Goal: Transaction & Acquisition: Purchase product/service

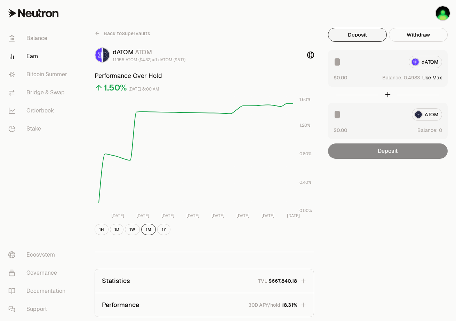
click at [438, 78] on button "Use Max" at bounding box center [432, 77] width 20 height 7
type input "******"
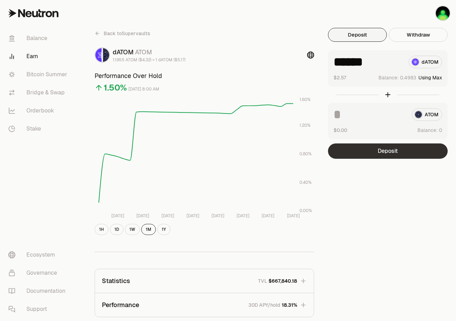
click at [388, 154] on button "Deposit" at bounding box center [388, 150] width 120 height 15
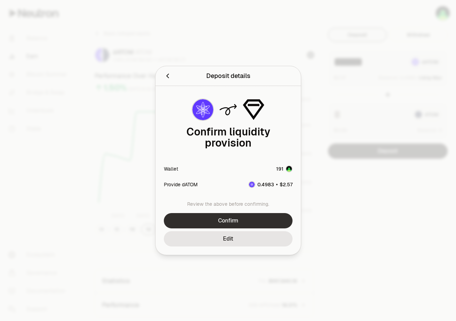
click at [270, 220] on button "Confirm" at bounding box center [228, 220] width 129 height 15
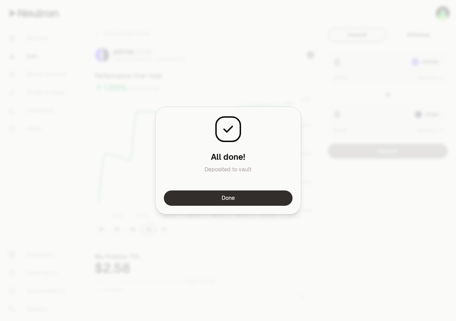
click at [278, 193] on button "Done" at bounding box center [228, 197] width 129 height 15
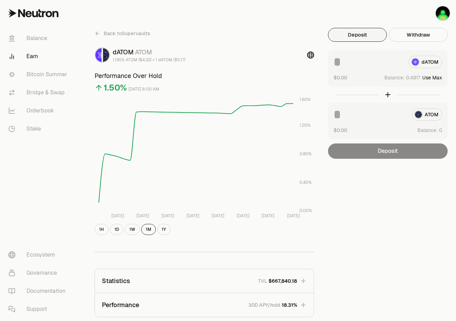
click at [427, 76] on button "Use Max" at bounding box center [432, 77] width 20 height 7
type input "*******"
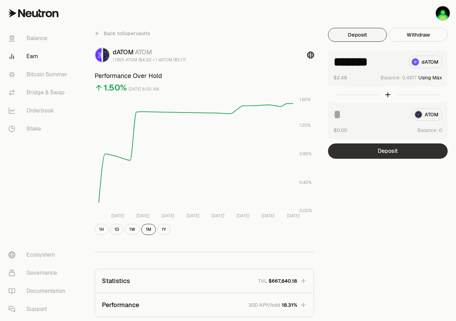
click at [395, 147] on button "Deposit" at bounding box center [388, 150] width 120 height 15
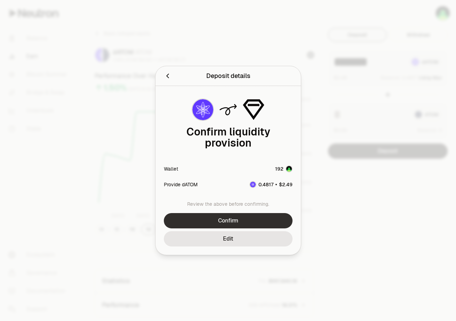
click at [238, 217] on button "Confirm" at bounding box center [228, 220] width 129 height 15
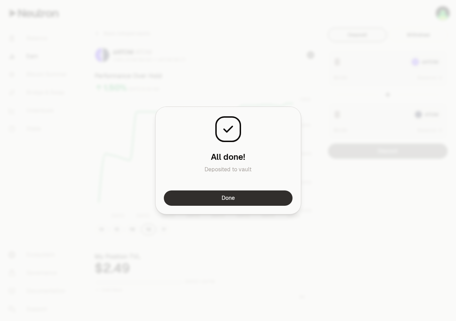
click at [251, 198] on button "Done" at bounding box center [228, 197] width 129 height 15
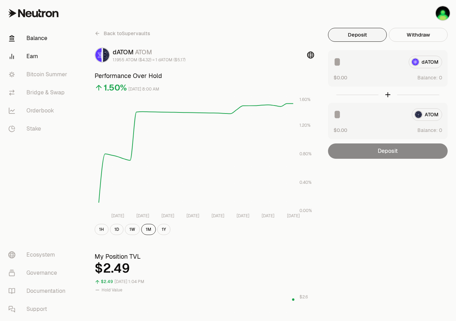
click at [41, 36] on link "Balance" at bounding box center [39, 38] width 72 height 18
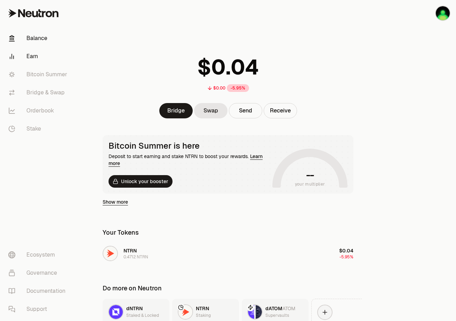
click at [28, 58] on link "Earn" at bounding box center [39, 56] width 72 height 18
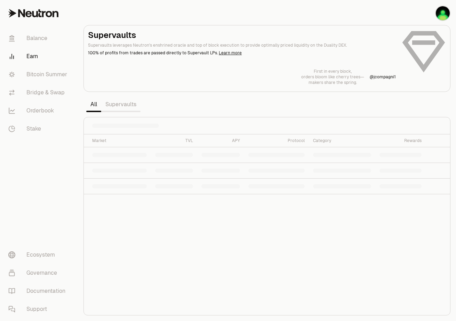
click at [125, 104] on link "Supervaults" at bounding box center [120, 104] width 39 height 14
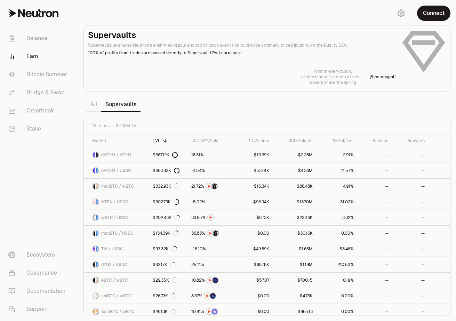
click at [218, 17] on section "Supervaults Supervaults leverages Neutron's enshrined oracle and top of block e…" at bounding box center [267, 160] width 378 height 321
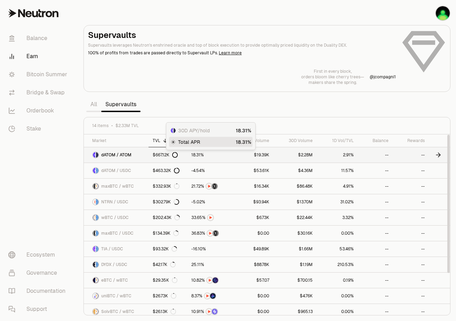
click at [138, 156] on link "dATOM / ATOM" at bounding box center [116, 154] width 65 height 15
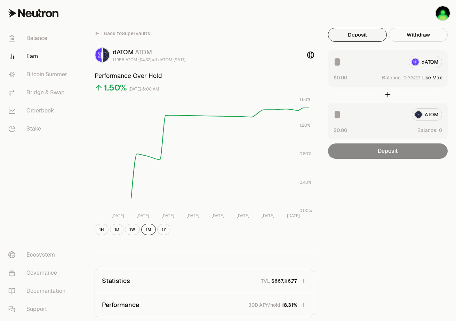
click at [426, 78] on button "Use Max" at bounding box center [432, 77] width 20 height 7
type input "******"
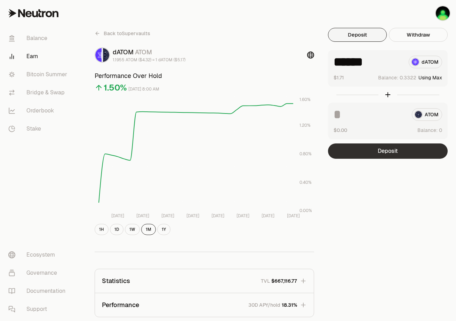
click at [371, 152] on button "Deposit" at bounding box center [388, 150] width 120 height 15
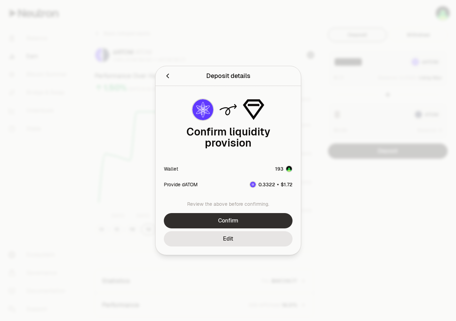
click at [236, 213] on button "Confirm" at bounding box center [228, 220] width 129 height 15
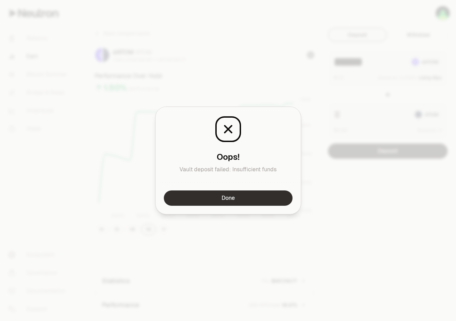
click at [229, 198] on button "Done" at bounding box center [228, 197] width 129 height 15
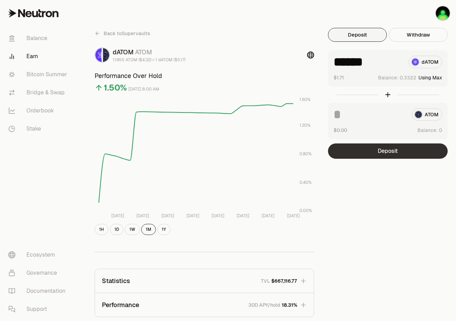
click at [390, 152] on button "Deposit" at bounding box center [388, 150] width 120 height 15
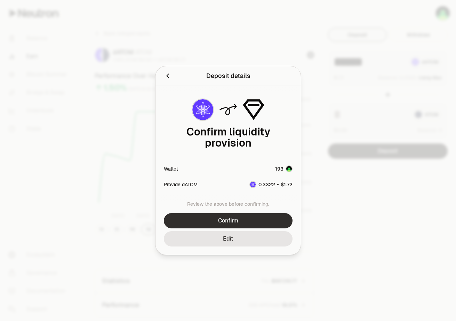
click at [240, 216] on button "Confirm" at bounding box center [228, 220] width 129 height 15
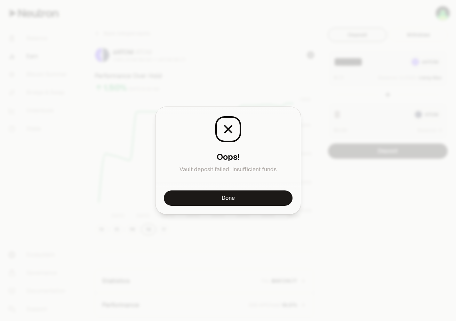
drag, startPoint x: 216, startPoint y: 202, endPoint x: 218, endPoint y: 199, distance: 4.2
click at [216, 202] on button "Done" at bounding box center [228, 197] width 129 height 15
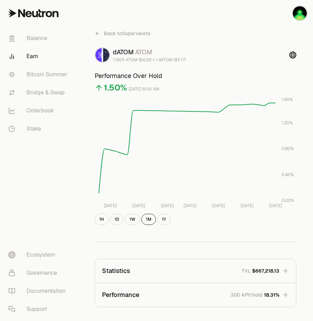
click at [254, 49] on div "dATOM ATOM 1.1955 ATOM ($4.32) = 1 dATOM ($5.17)" at bounding box center [195, 54] width 201 height 15
click at [233, 14] on div "Back to Supervaults dATOM ATOM 1.1955 ATOM ($4.32) = 1 dATOM ($5.17) Performanc…" at bounding box center [195, 303] width 235 height 607
click at [37, 35] on link "Balance" at bounding box center [39, 38] width 72 height 18
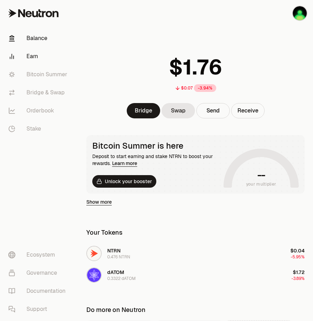
click at [32, 59] on link "Earn" at bounding box center [39, 56] width 72 height 18
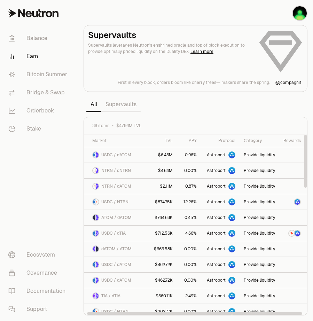
click at [124, 104] on link "Supervaults" at bounding box center [120, 104] width 39 height 14
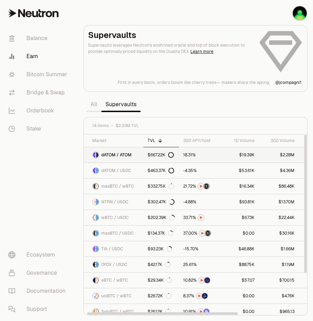
click at [119, 154] on span "dATOM / ATOM" at bounding box center [116, 155] width 30 height 6
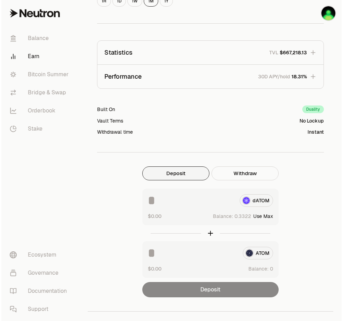
scroll to position [233, 0]
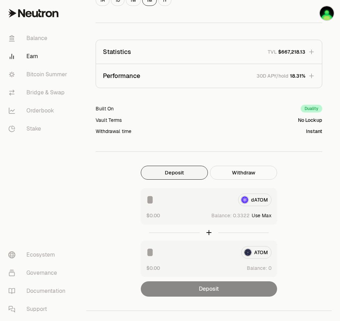
click at [257, 215] on button "Use Max" at bounding box center [262, 215] width 20 height 7
type input "******"
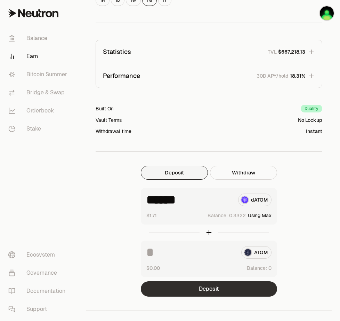
click at [217, 291] on button "Deposit" at bounding box center [209, 288] width 136 height 15
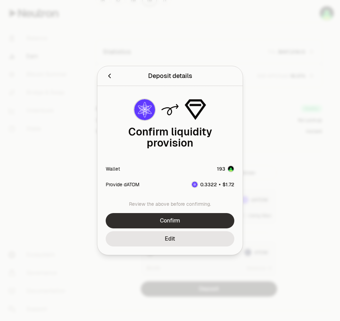
click at [197, 215] on button "Confirm" at bounding box center [170, 220] width 129 height 15
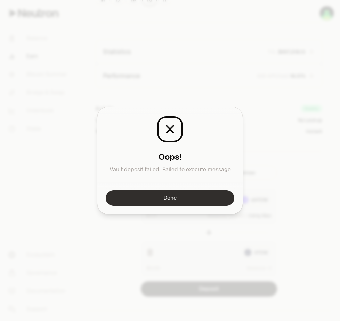
click at [187, 199] on button "Done" at bounding box center [170, 197] width 129 height 15
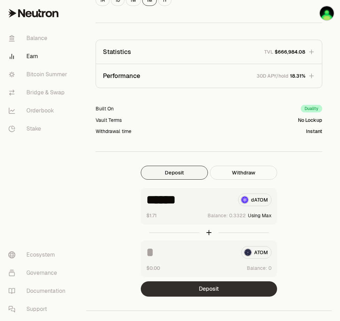
click at [213, 290] on button "Deposit" at bounding box center [209, 288] width 136 height 15
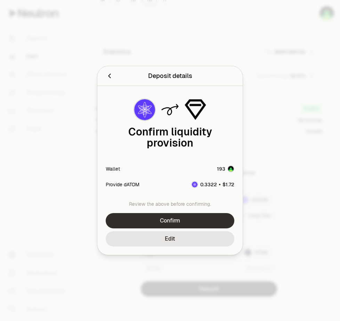
click at [197, 214] on button "Confirm" at bounding box center [170, 220] width 129 height 15
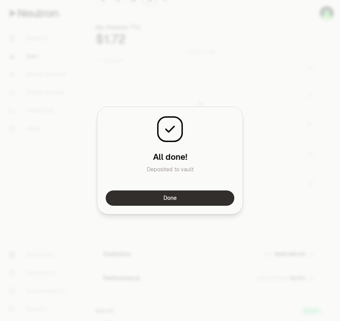
click at [179, 197] on button "Done" at bounding box center [170, 197] width 129 height 15
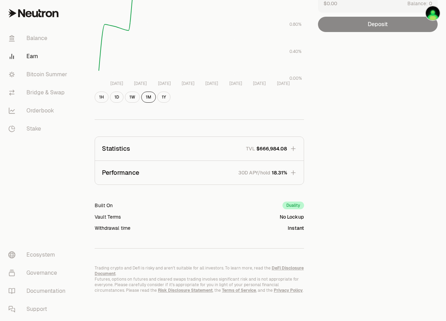
scroll to position [132, 0]
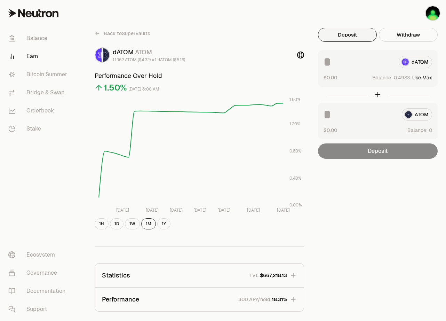
click at [420, 77] on button "Use Max" at bounding box center [422, 77] width 20 height 7
type input "******"
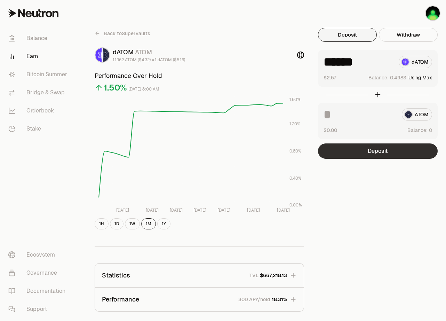
click at [387, 148] on button "Deposit" at bounding box center [378, 150] width 120 height 15
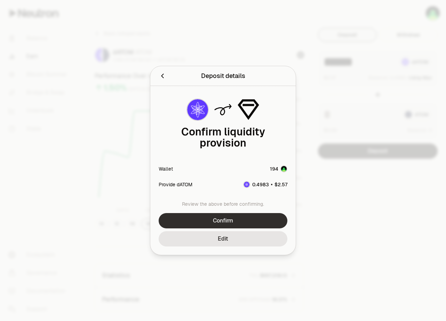
click at [246, 215] on button "Confirm" at bounding box center [223, 220] width 129 height 15
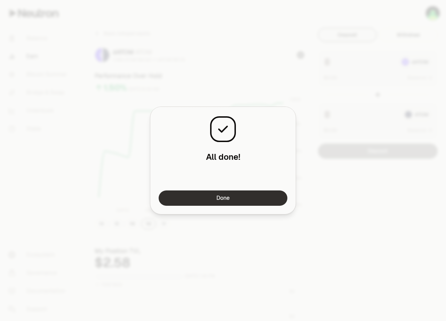
click at [256, 203] on button "Done" at bounding box center [223, 197] width 129 height 15
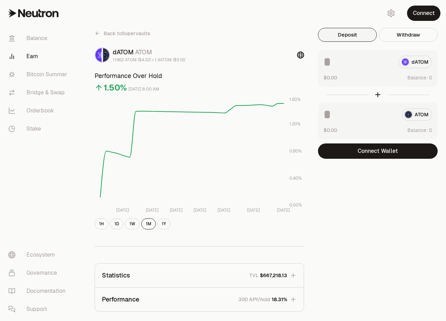
click at [302, 17] on div "Back to Supervaults dATOM ATOM 1.1962 ATOM ($4.32) = 1 dATOM ($5.16) Performanc…" at bounding box center [262, 223] width 368 height 447
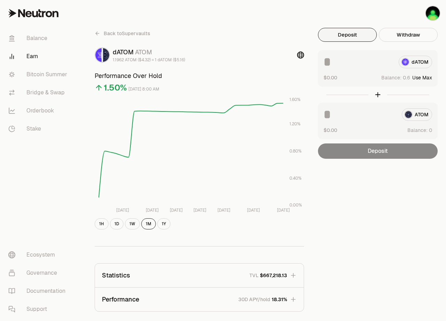
click at [415, 78] on button "Use Max" at bounding box center [422, 77] width 20 height 7
type input "********"
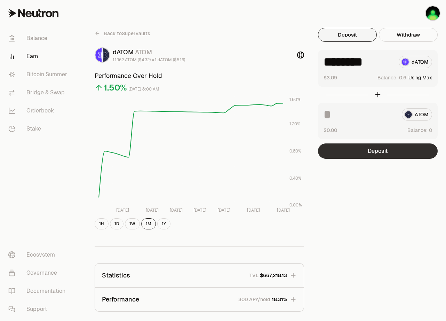
click at [372, 148] on button "Deposit" at bounding box center [378, 150] width 120 height 15
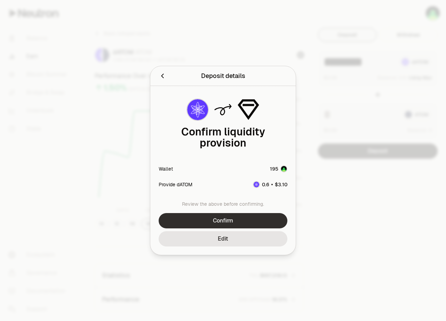
click at [254, 213] on button "Confirm" at bounding box center [223, 220] width 129 height 15
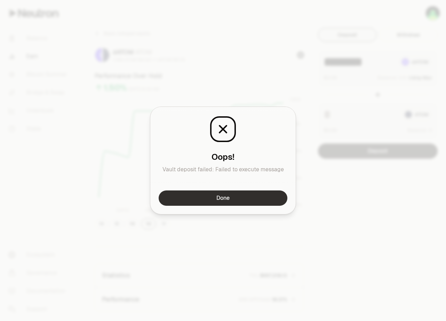
click at [239, 197] on button "Done" at bounding box center [223, 197] width 129 height 15
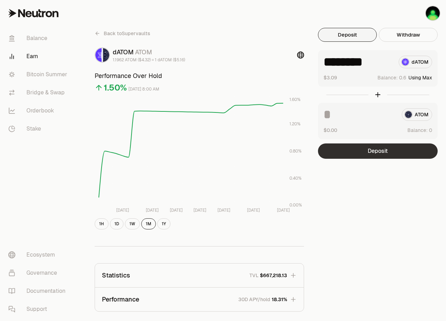
click at [374, 154] on button "Deposit" at bounding box center [378, 150] width 120 height 15
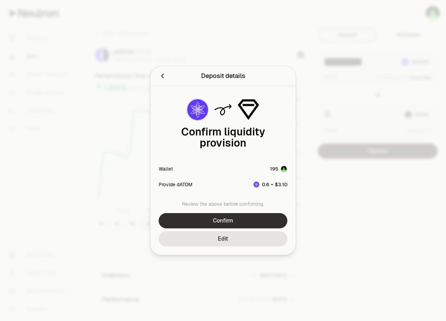
click at [246, 216] on button "Confirm" at bounding box center [223, 220] width 129 height 15
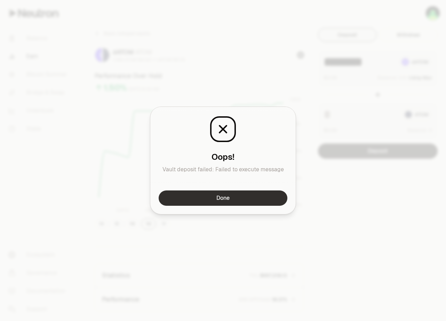
click at [240, 204] on button "Done" at bounding box center [223, 197] width 129 height 15
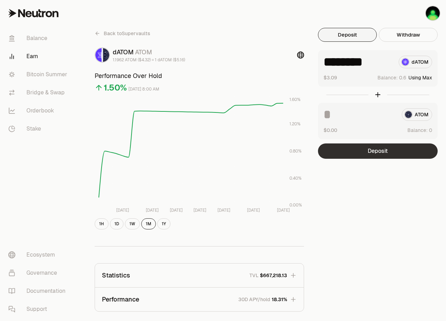
click at [388, 150] on button "Deposit" at bounding box center [378, 150] width 120 height 15
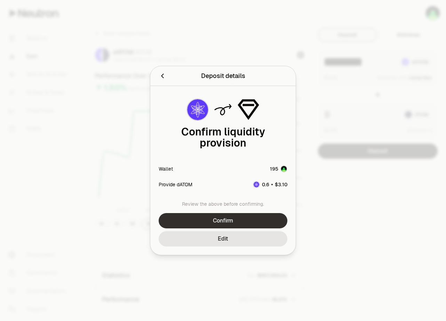
click at [254, 213] on button "Confirm" at bounding box center [223, 220] width 129 height 15
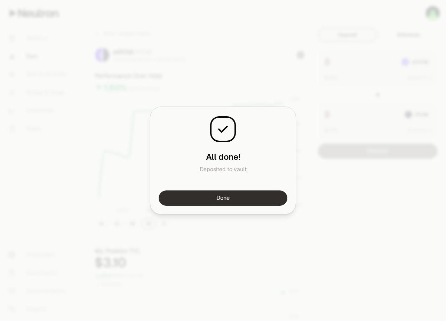
click at [254, 195] on button "Done" at bounding box center [223, 197] width 129 height 15
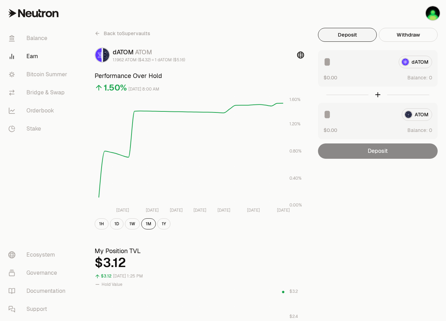
click at [378, 180] on div "Back to Supervaults dATOM ATOM 1.1962 ATOM ($4.32) = 1 dATOM ($5.16) Performanc…" at bounding box center [261, 320] width 351 height 584
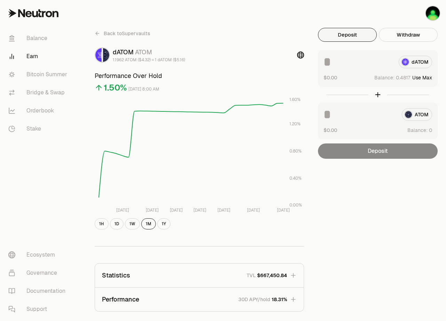
click at [429, 78] on button "Use Max" at bounding box center [422, 77] width 20 height 7
type input "*******"
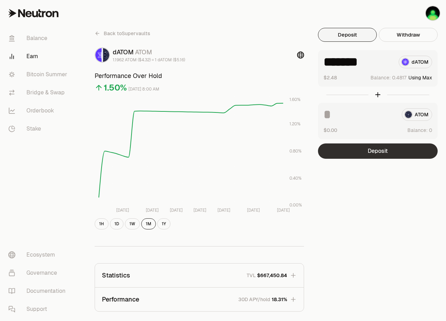
click at [387, 154] on button "Deposit" at bounding box center [378, 150] width 120 height 15
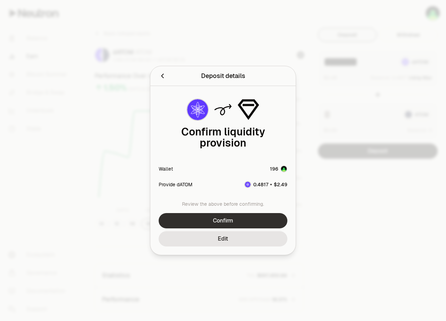
click at [247, 214] on button "Confirm" at bounding box center [223, 220] width 129 height 15
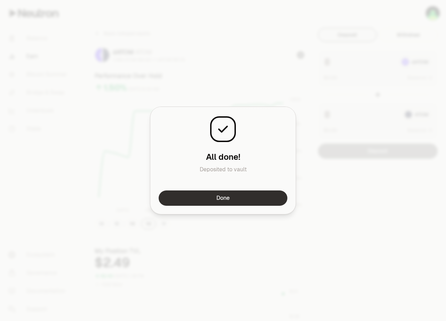
click at [250, 192] on button "Done" at bounding box center [223, 197] width 129 height 15
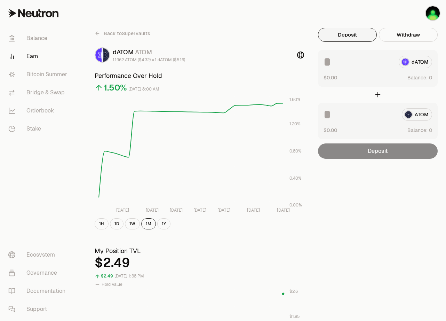
click at [403, 192] on div "Back to Supervaults dATOM ATOM 1.1962 ATOM ($4.32) = 1 dATOM ($5.16) Performanc…" at bounding box center [261, 320] width 351 height 584
click at [397, 186] on div "Back to Supervaults dATOM ATOM 1.1962 ATOM ($4.32) = 1 dATOM ($5.16) Performanc…" at bounding box center [261, 320] width 351 height 584
click at [394, 185] on div "Back to Supervaults dATOM ATOM 1.1962 ATOM ($4.32) = 1 dATOM ($5.16) Performanc…" at bounding box center [261, 320] width 351 height 584
click at [351, 202] on div "Back to Supervaults dATOM ATOM 1.1962 ATOM ($4.32) = 1 dATOM ($5.16) Performanc…" at bounding box center [261, 320] width 351 height 584
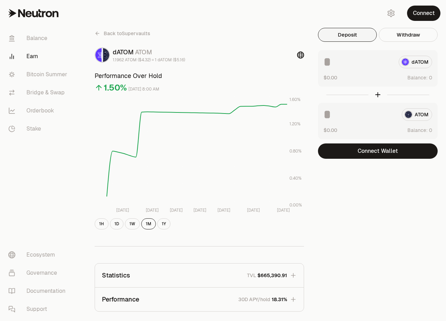
click at [256, 20] on div "Back to Supervaults dATOM ATOM 1.1962 ATOM ($4.32) = 1 dATOM ($5.16) Performanc…" at bounding box center [262, 223] width 368 height 447
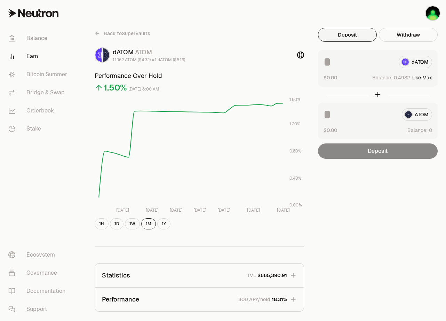
click at [424, 78] on button "Use Max" at bounding box center [422, 77] width 20 height 7
type input "********"
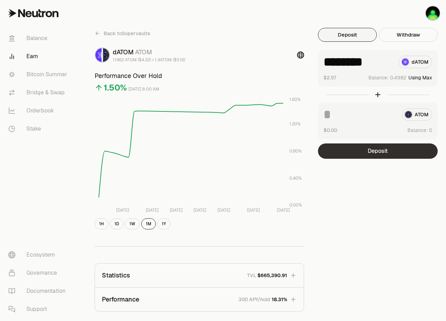
click at [364, 155] on button "Deposit" at bounding box center [378, 150] width 120 height 15
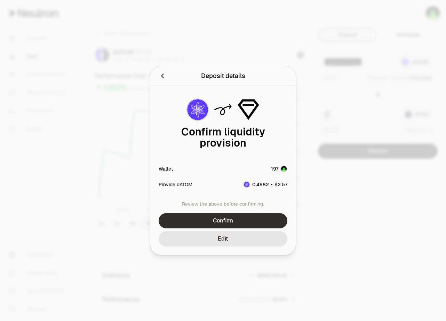
click at [235, 216] on button "Confirm" at bounding box center [223, 220] width 129 height 15
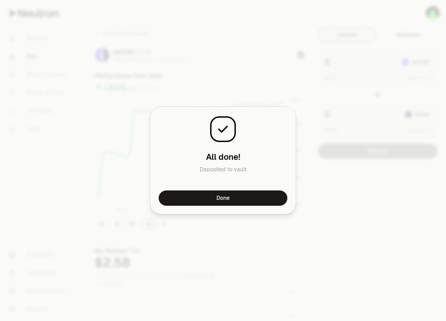
click at [253, 199] on button "Done" at bounding box center [223, 197] width 129 height 15
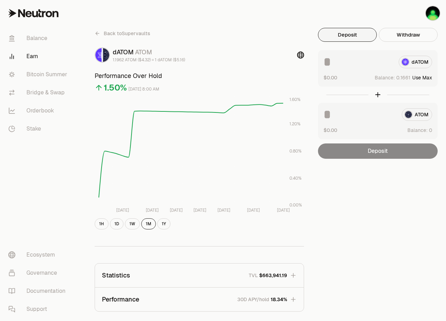
click at [345, 65] on input at bounding box center [358, 62] width 70 height 13
click at [416, 79] on button "Use Max" at bounding box center [422, 77] width 20 height 7
type input "********"
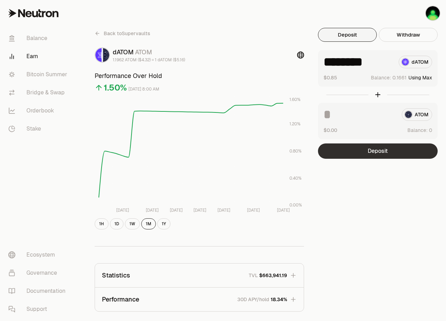
click at [375, 152] on button "Deposit" at bounding box center [378, 150] width 120 height 15
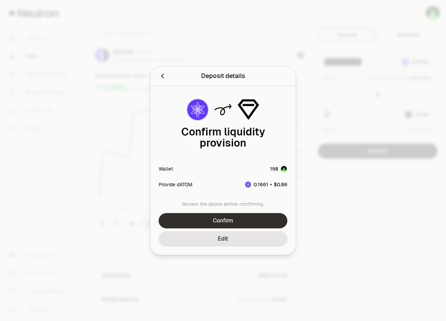
click at [235, 217] on button "Confirm" at bounding box center [223, 220] width 129 height 15
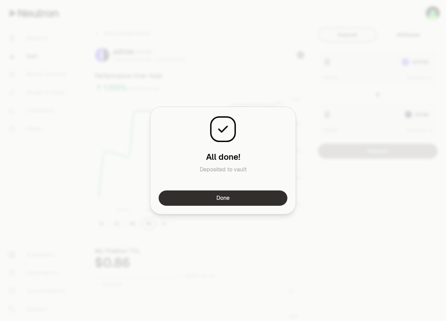
click at [246, 198] on button "Done" at bounding box center [223, 197] width 129 height 15
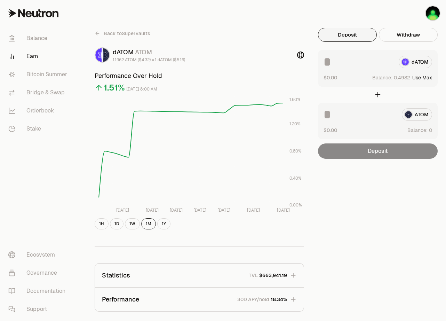
click at [417, 79] on button "Use Max" at bounding box center [422, 77] width 20 height 7
type input "********"
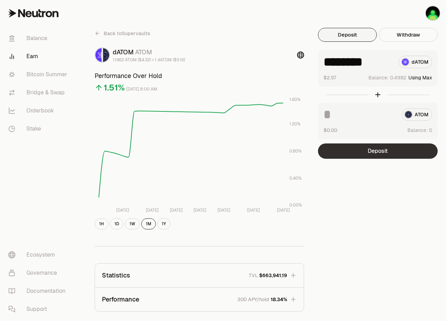
click at [379, 151] on button "Deposit" at bounding box center [378, 150] width 120 height 15
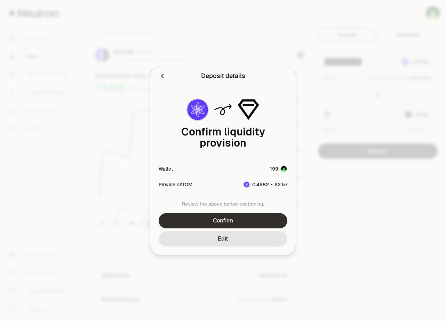
click at [241, 216] on button "Confirm" at bounding box center [223, 220] width 129 height 15
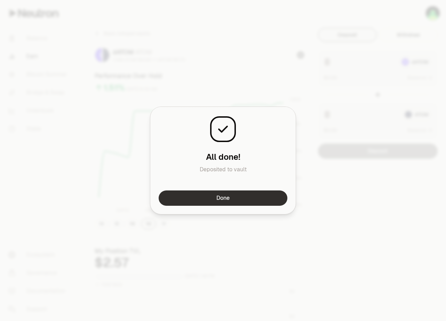
click at [245, 202] on button "Done" at bounding box center [223, 197] width 129 height 15
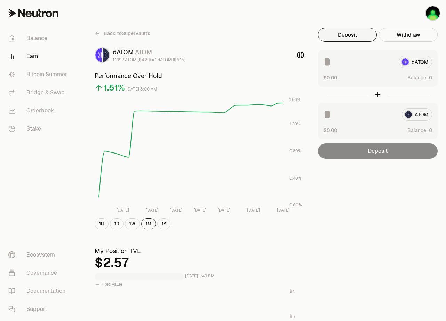
click at [336, 184] on div "Back to Supervaults dATOM ATOM 1.1992 ATOM ($4.29) = 1 dATOM ($5.15) Performanc…" at bounding box center [261, 320] width 351 height 584
click at [38, 37] on link "Balance" at bounding box center [39, 38] width 72 height 18
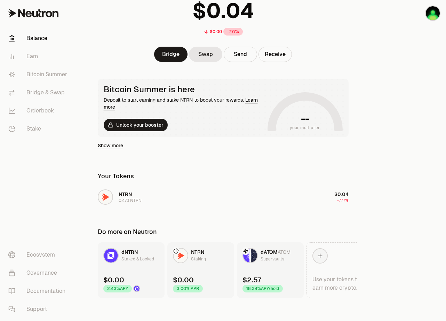
scroll to position [61, 0]
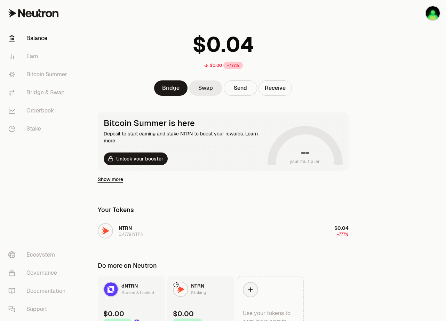
scroll to position [61, 0]
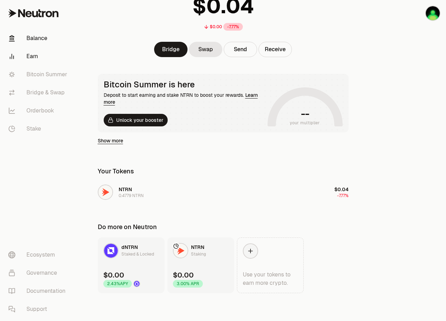
click at [38, 57] on link "Earn" at bounding box center [39, 56] width 72 height 18
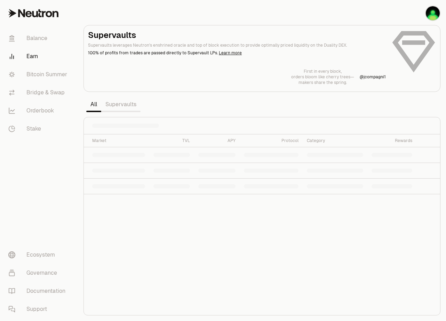
click at [124, 106] on link "Supervaults" at bounding box center [120, 104] width 39 height 14
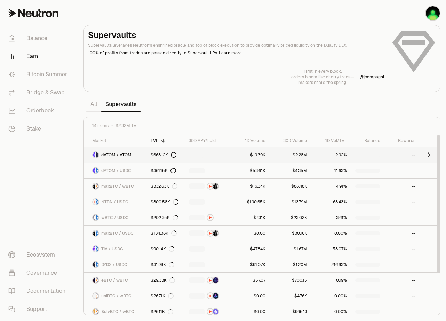
click at [120, 156] on span "dATOM / ATOM" at bounding box center [116, 155] width 30 height 6
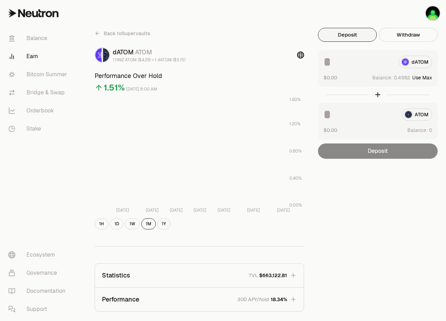
click at [416, 77] on button "Use Max" at bounding box center [422, 77] width 20 height 7
type input "********"
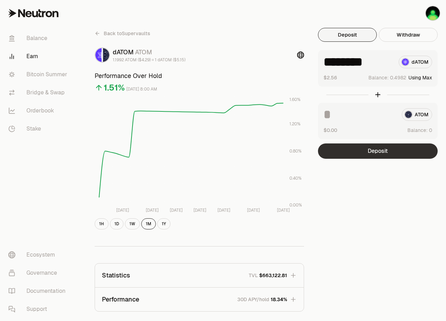
click at [381, 151] on button "Deposit" at bounding box center [378, 150] width 120 height 15
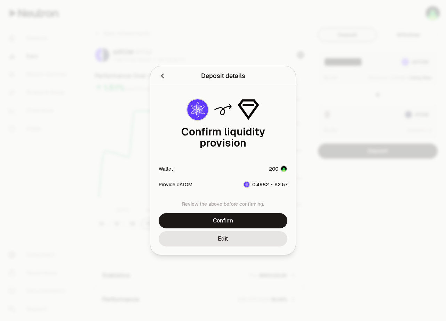
click at [256, 215] on button "Confirm" at bounding box center [223, 220] width 129 height 15
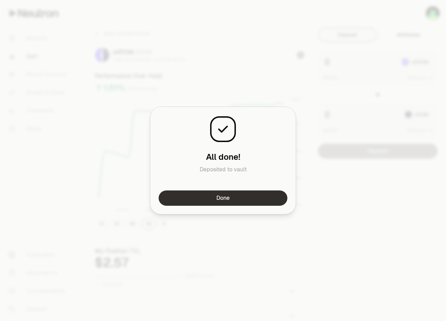
click at [242, 200] on button "Done" at bounding box center [223, 197] width 129 height 15
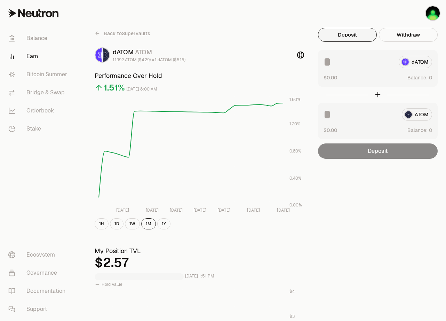
click at [337, 189] on div "Back to Supervaults dATOM ATOM 1.1992 ATOM ($4.29) = 1 dATOM ($5.15) Performanc…" at bounding box center [261, 320] width 351 height 584
